Goal: Find specific page/section: Find specific page/section

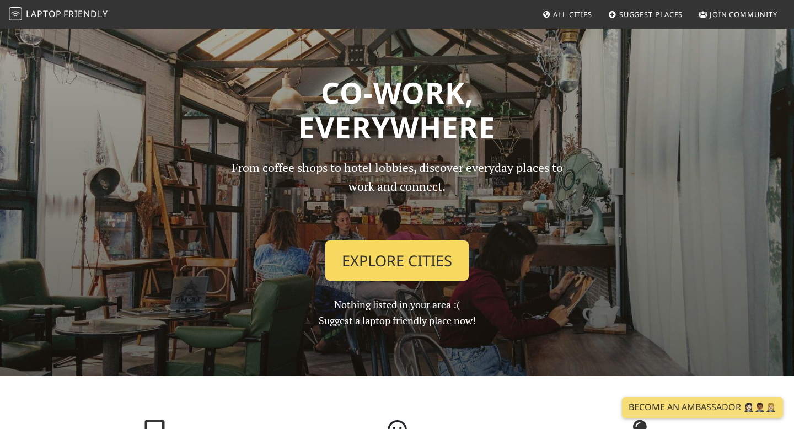
click at [366, 273] on link "Explore Cities" at bounding box center [396, 260] width 143 height 41
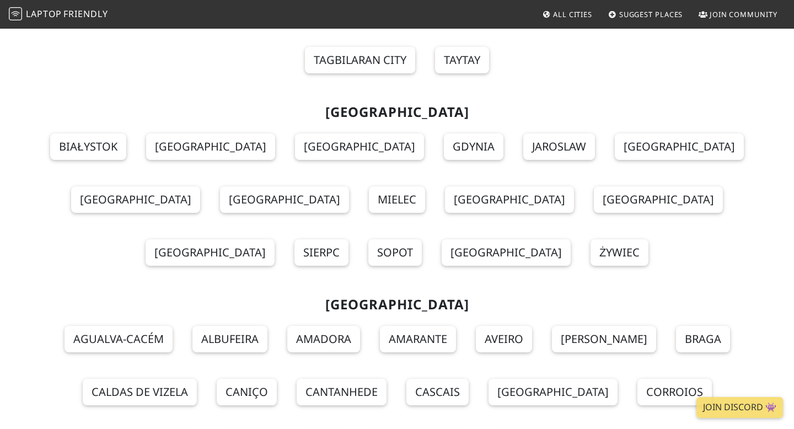
scroll to position [9472, 0]
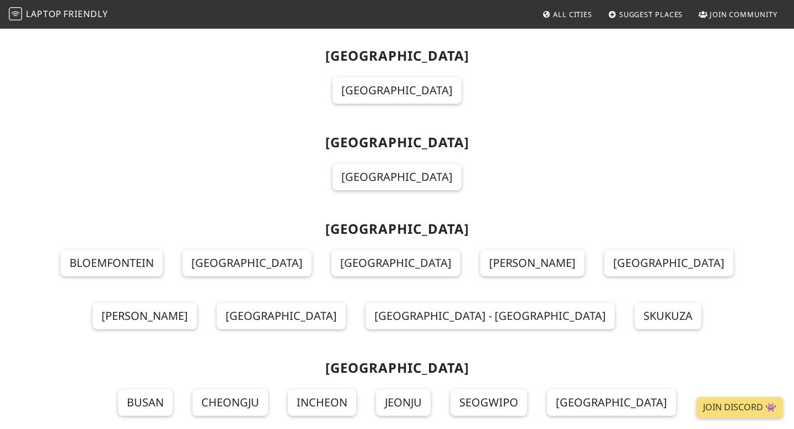
scroll to position [10949, 0]
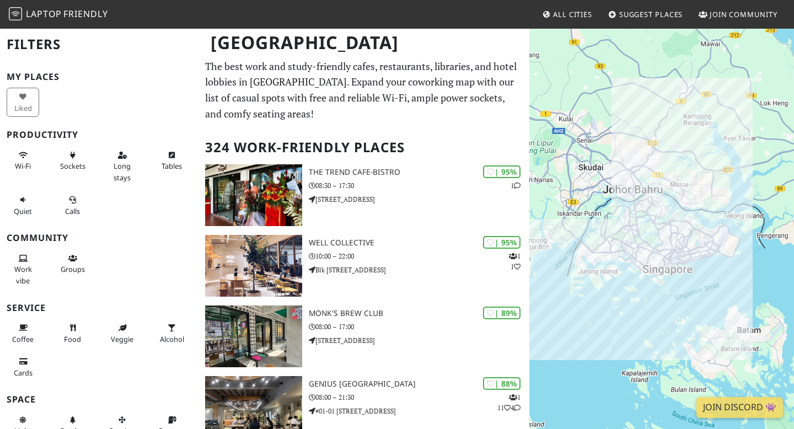
scroll to position [26, 0]
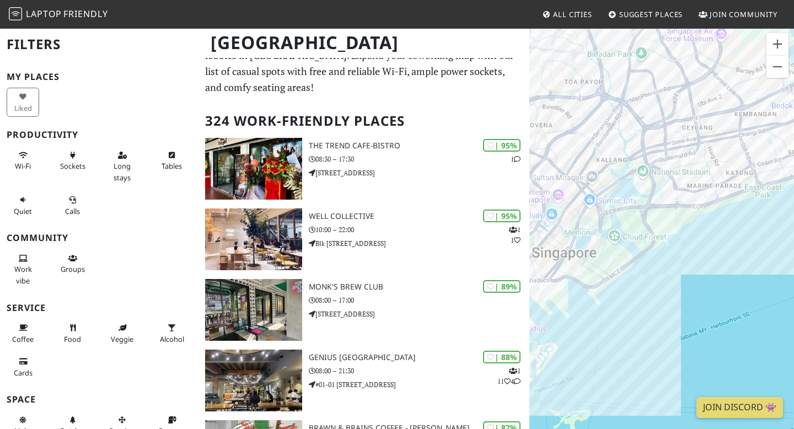
drag, startPoint x: 591, startPoint y: 131, endPoint x: 758, endPoint y: 222, distance: 190.5
click at [758, 222] on div at bounding box center [661, 242] width 265 height 429
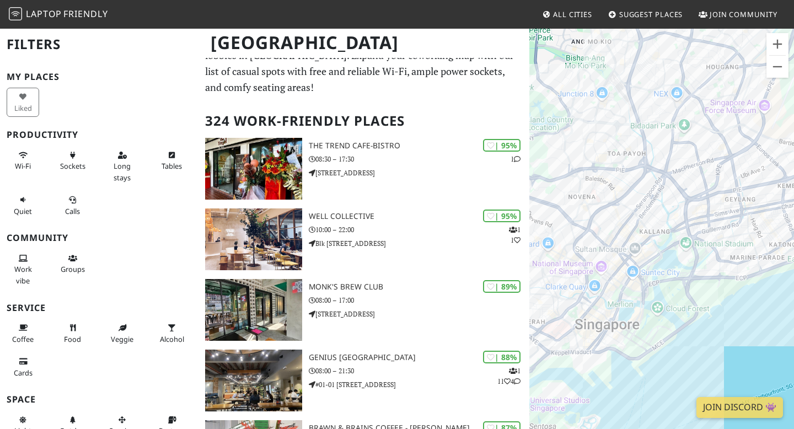
drag, startPoint x: 636, startPoint y: 214, endPoint x: 680, endPoint y: 287, distance: 84.3
click at [680, 287] on div at bounding box center [661, 242] width 265 height 429
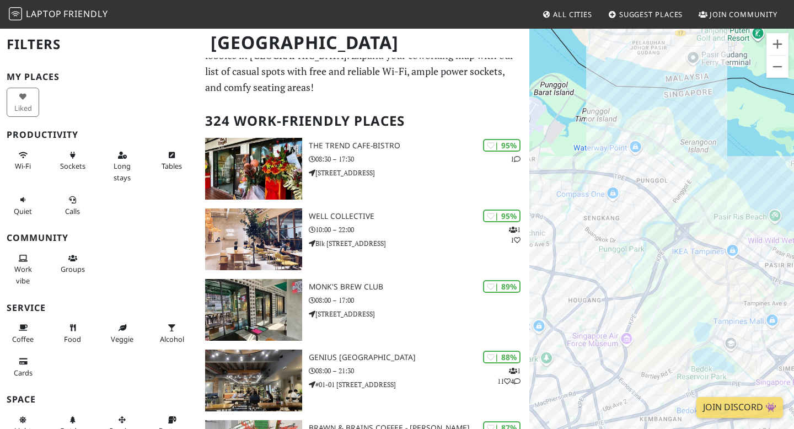
drag, startPoint x: 730, startPoint y: 99, endPoint x: 594, endPoint y: 334, distance: 271.5
click at [594, 334] on div at bounding box center [661, 242] width 265 height 429
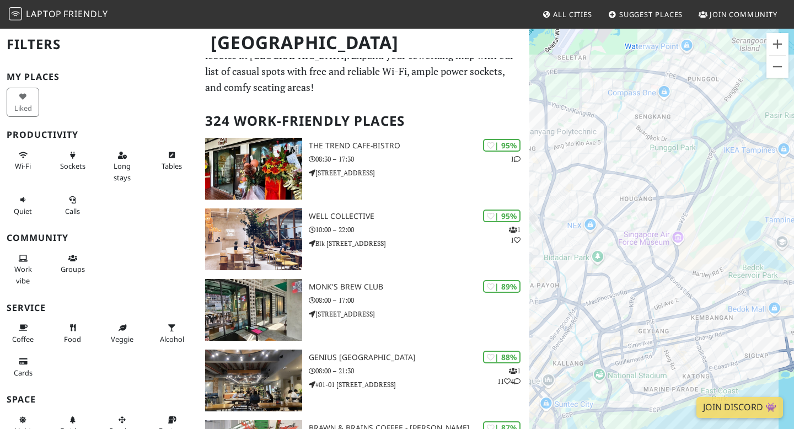
drag, startPoint x: 600, startPoint y: 262, endPoint x: 680, endPoint y: 112, distance: 170.2
click at [678, 112] on div at bounding box center [661, 242] width 265 height 429
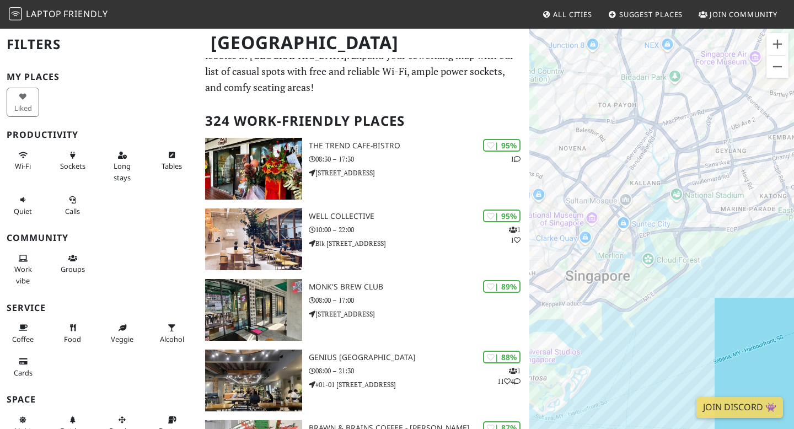
drag, startPoint x: 624, startPoint y: 294, endPoint x: 653, endPoint y: 169, distance: 128.0
click at [653, 169] on div at bounding box center [661, 242] width 265 height 429
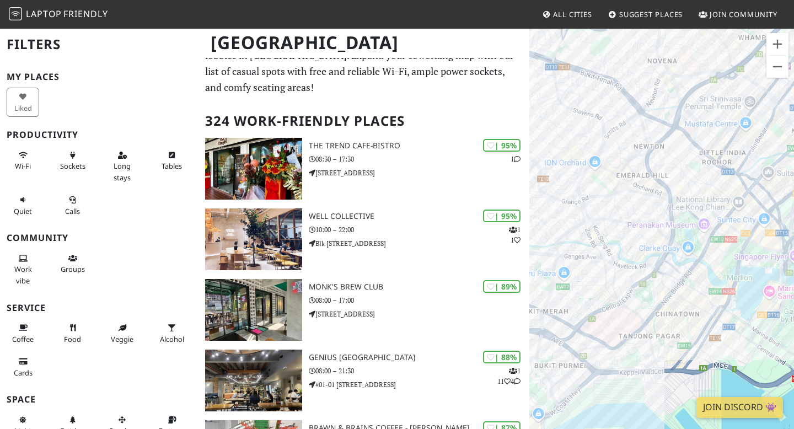
drag, startPoint x: 657, startPoint y: 273, endPoint x: 564, endPoint y: 250, distance: 95.9
click at [564, 250] on div at bounding box center [661, 242] width 265 height 429
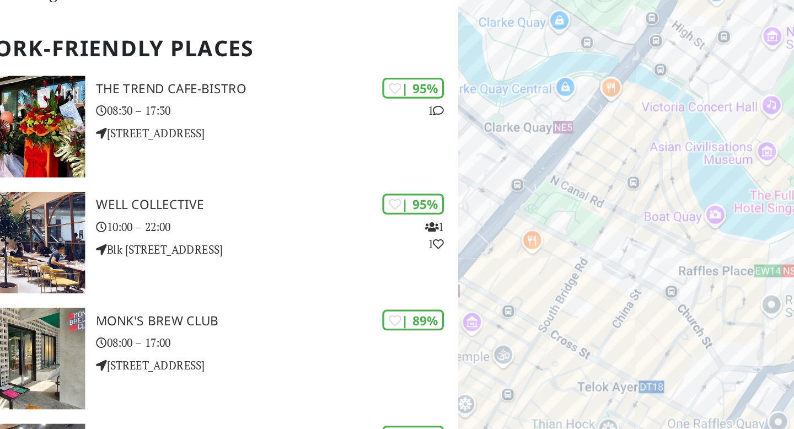
drag, startPoint x: 662, startPoint y: 271, endPoint x: 707, endPoint y: 144, distance: 135.3
click at [707, 144] on div at bounding box center [661, 242] width 265 height 429
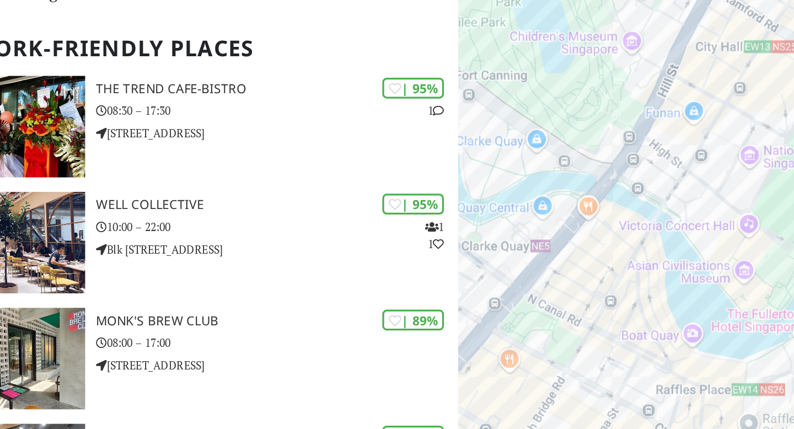
drag, startPoint x: 632, startPoint y: 278, endPoint x: 619, endPoint y: 352, distance: 75.7
click at [619, 352] on div at bounding box center [661, 242] width 265 height 429
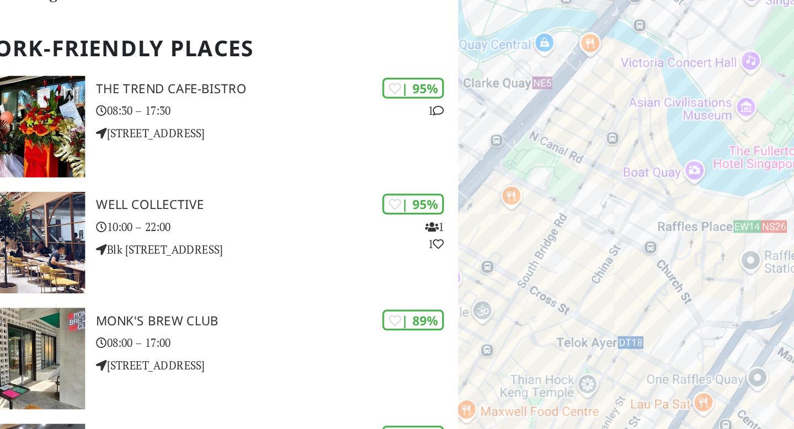
drag, startPoint x: 678, startPoint y: 217, endPoint x: 678, endPoint y: 98, distance: 119.1
click at [678, 98] on div at bounding box center [661, 242] width 265 height 429
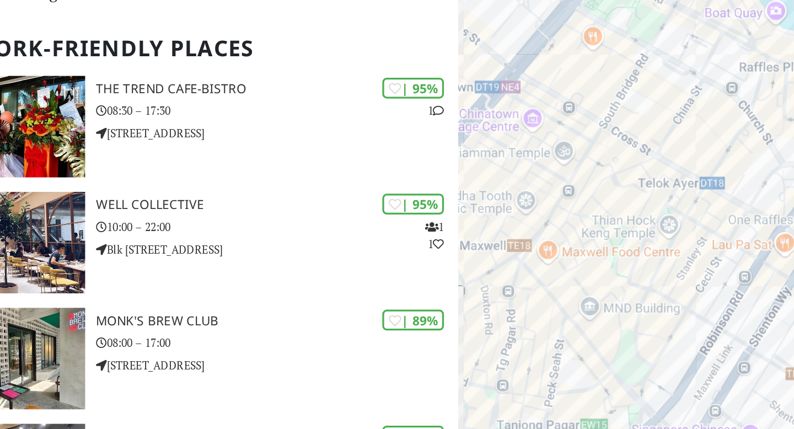
drag, startPoint x: 606, startPoint y: 305, endPoint x: 658, endPoint y: 234, distance: 88.4
click at [658, 234] on div at bounding box center [661, 242] width 265 height 429
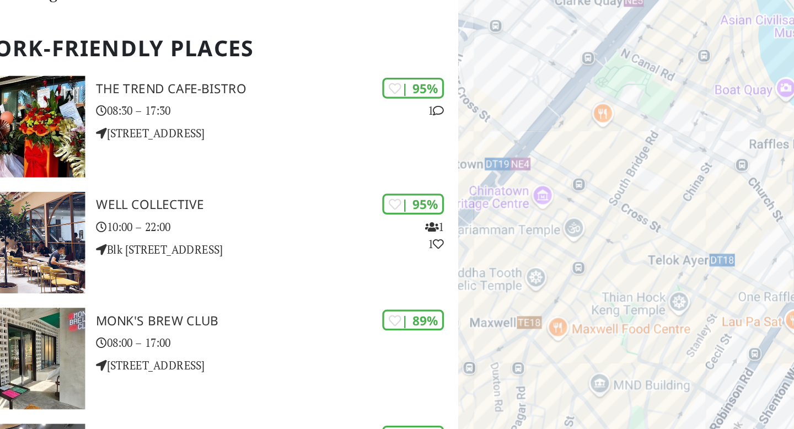
drag, startPoint x: 634, startPoint y: 198, endPoint x: 619, endPoint y: 249, distance: 52.9
click at [619, 249] on div at bounding box center [661, 242] width 265 height 429
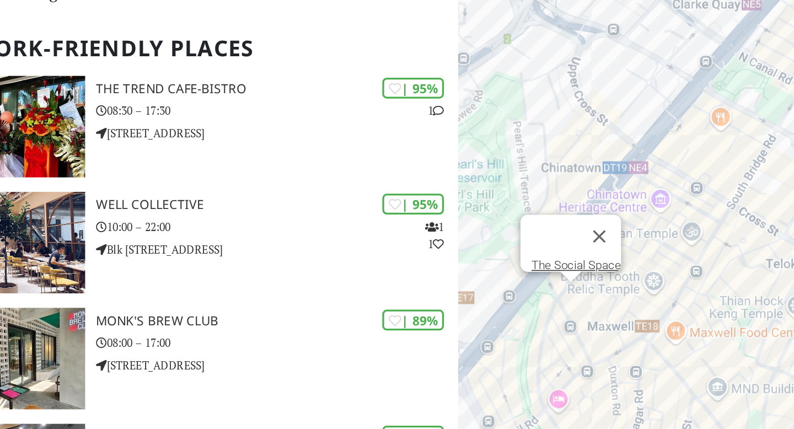
click at [604, 271] on div "The Social Space" at bounding box center [661, 242] width 265 height 429
click at [595, 249] on link "The Social Space" at bounding box center [601, 253] width 55 height 8
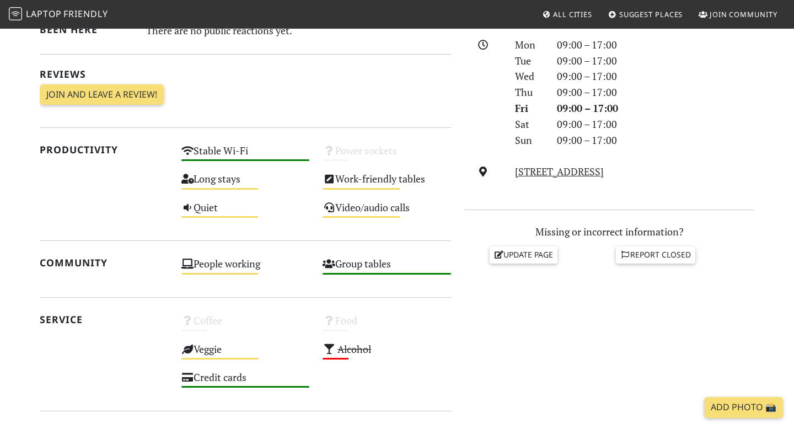
scroll to position [314, 0]
